Goal: Navigation & Orientation: Find specific page/section

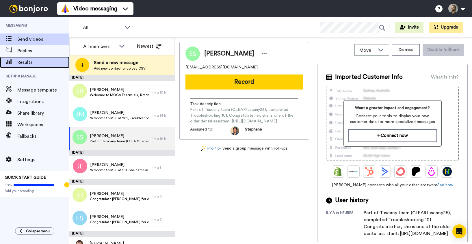
click at [27, 62] on span "Results" at bounding box center [43, 62] width 52 height 7
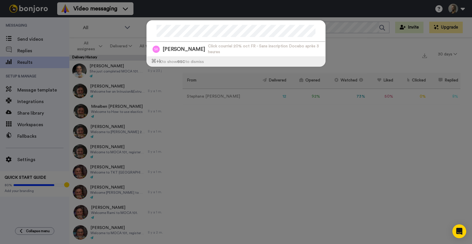
click at [33, 38] on div "Suzie Rancourt Click courriel 20% oct FR - Sans inscription Docebo après 3 heur…" at bounding box center [236, 122] width 472 height 244
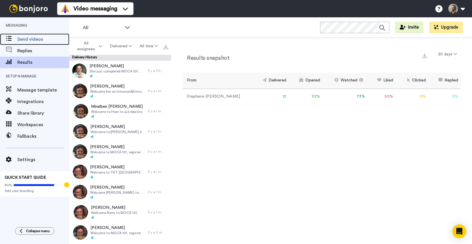
click at [33, 38] on span "Send videos" at bounding box center [43, 39] width 52 height 7
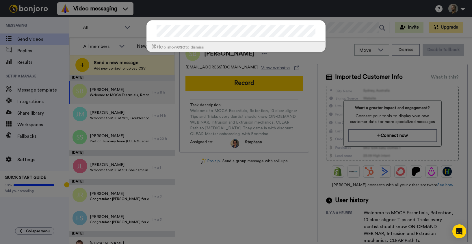
click at [114, 66] on div "⌘ +k to show esc to dismiss" at bounding box center [236, 122] width 472 height 244
